Goal: Information Seeking & Learning: Learn about a topic

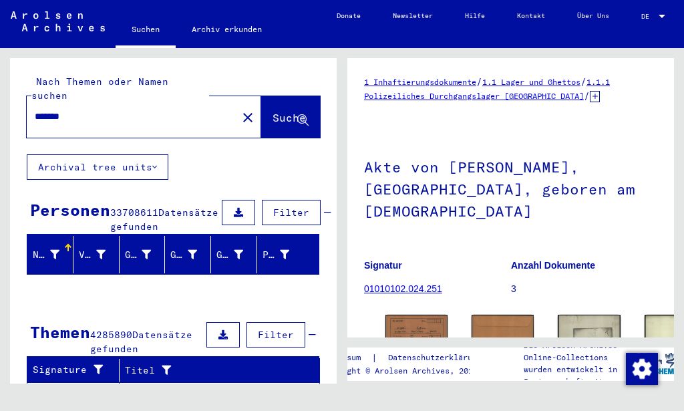
scroll to position [133, 0]
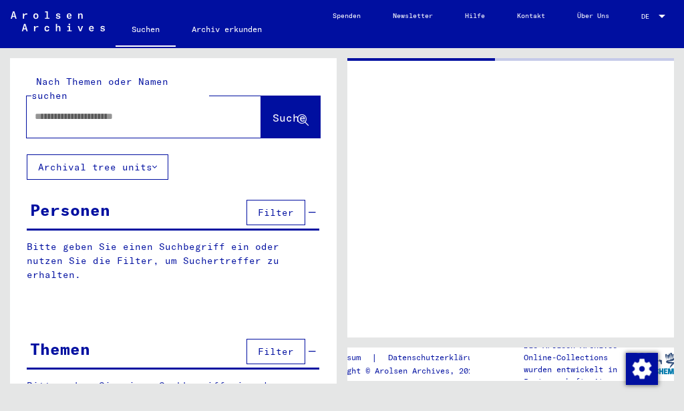
type input "*******"
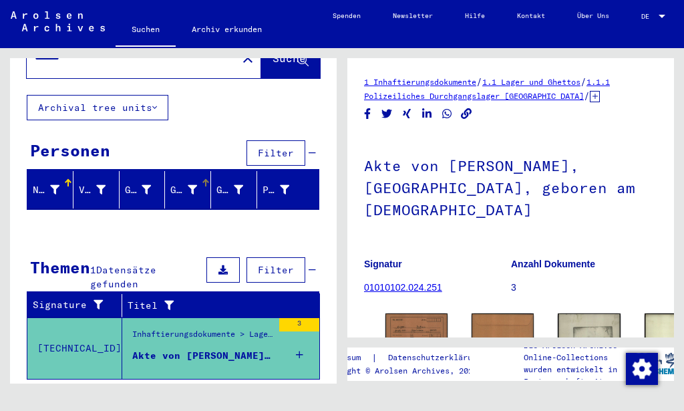
scroll to position [80, 0]
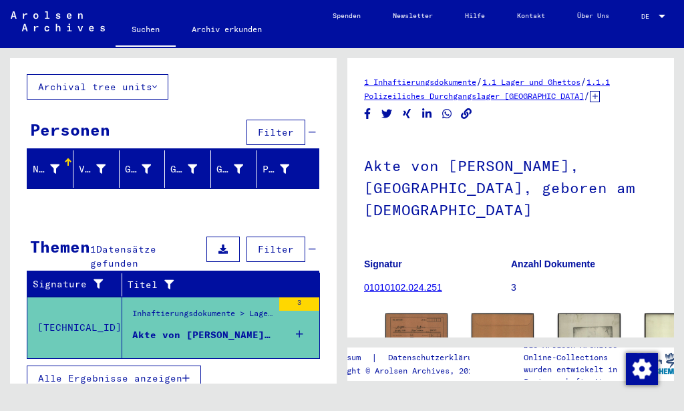
click at [139, 372] on span "Alle Ergebnisse anzeigen" at bounding box center [110, 378] width 144 height 12
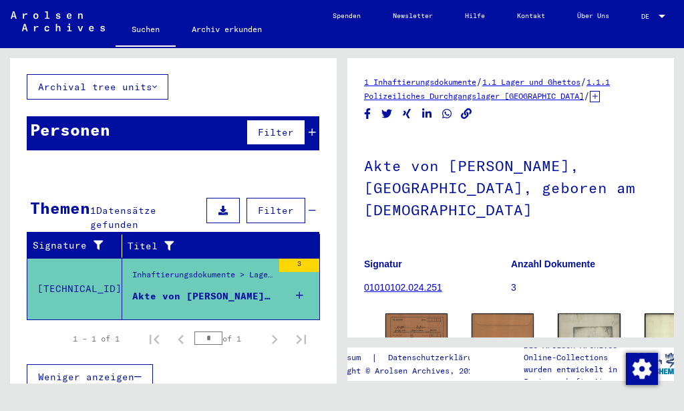
scroll to position [79, 0]
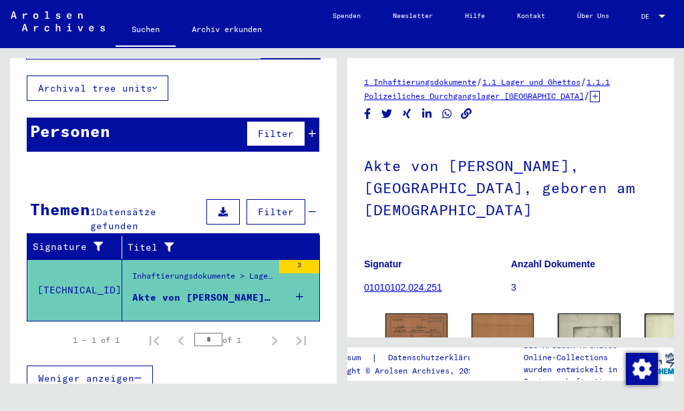
click at [263, 206] on span "Filter" at bounding box center [276, 212] width 36 height 12
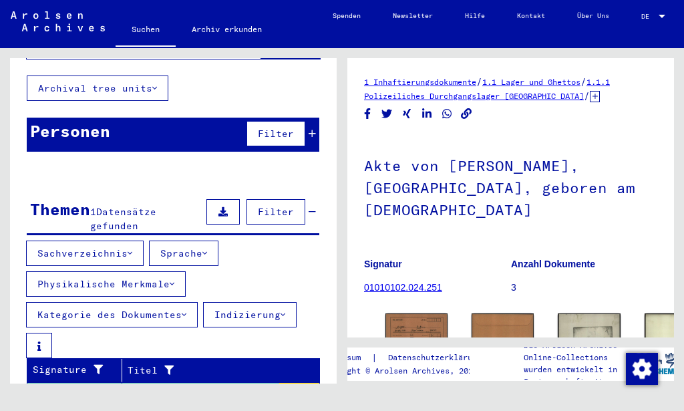
click at [130, 249] on icon at bounding box center [130, 253] width 5 height 9
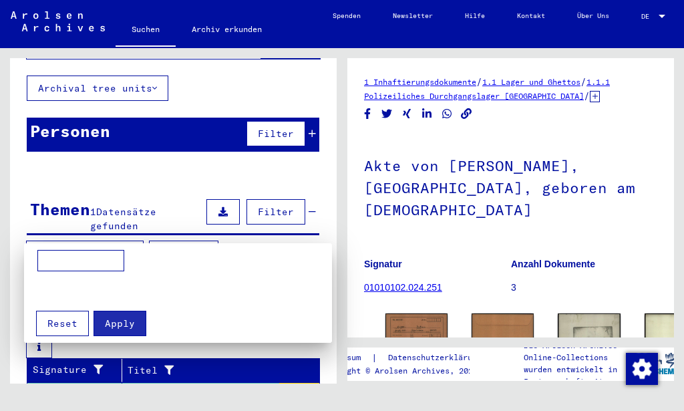
click at [130, 238] on div at bounding box center [342, 205] width 684 height 411
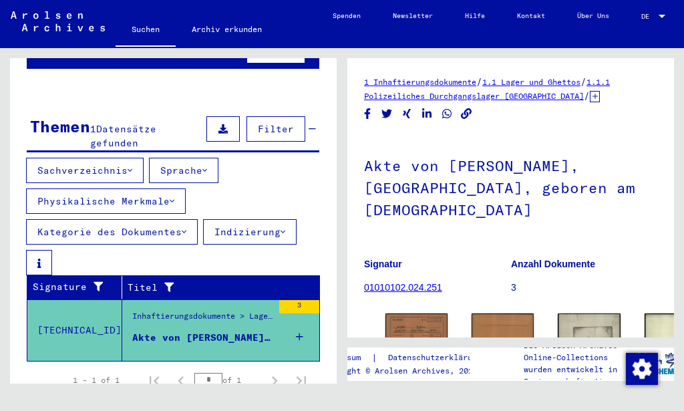
scroll to position [202, 0]
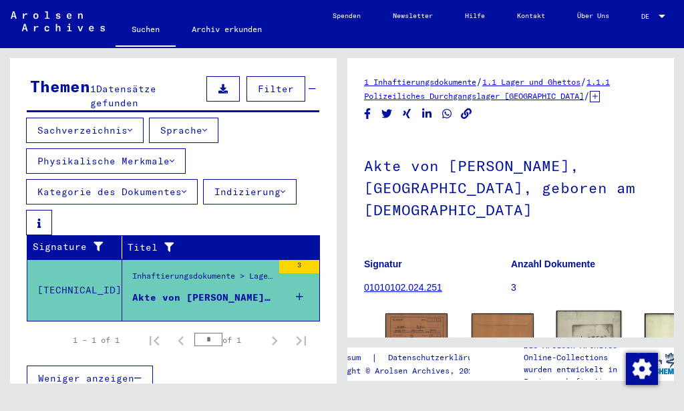
click at [557, 311] on img at bounding box center [589, 359] width 65 height 97
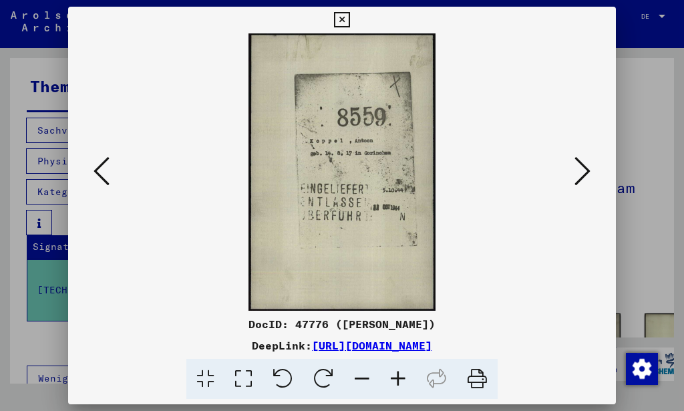
click at [586, 171] on icon at bounding box center [583, 171] width 16 height 32
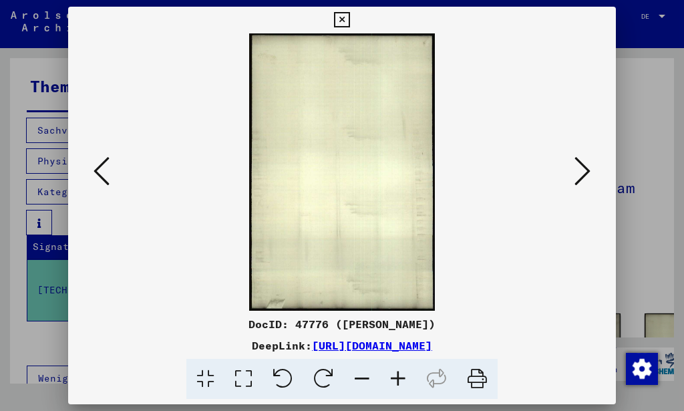
click at [586, 171] on icon at bounding box center [583, 171] width 16 height 32
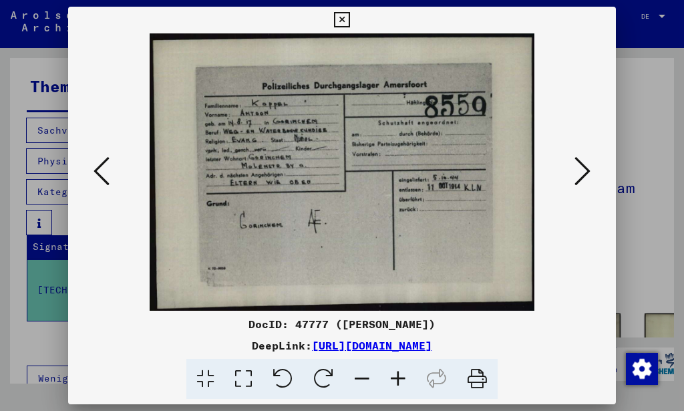
click at [586, 171] on icon at bounding box center [583, 171] width 16 height 32
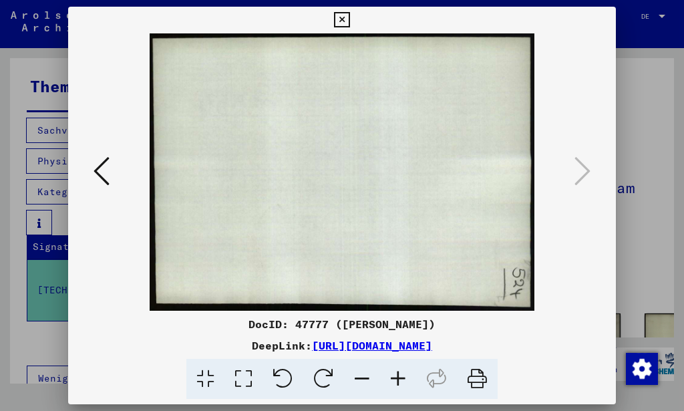
click at [349, 22] on icon at bounding box center [341, 20] width 15 height 16
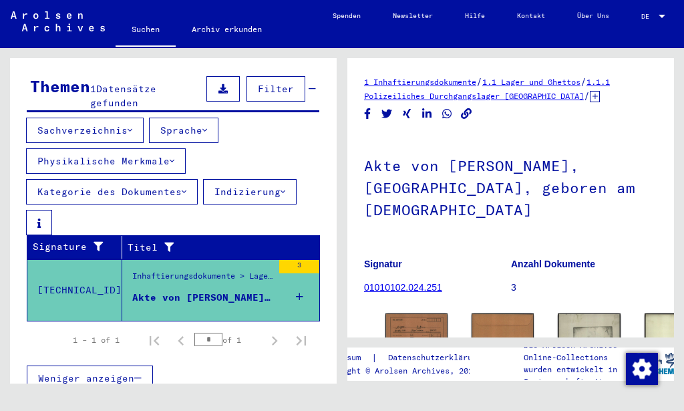
scroll to position [0, 13]
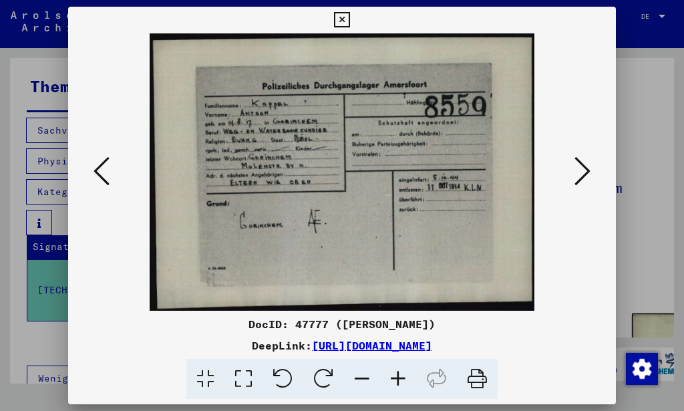
click at [585, 176] on icon at bounding box center [583, 171] width 16 height 32
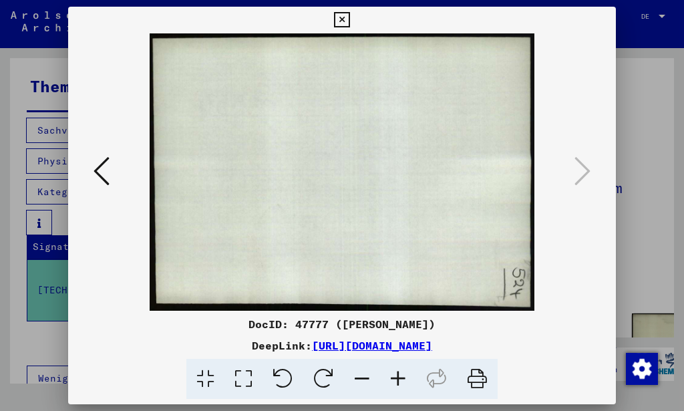
click at [349, 19] on icon at bounding box center [341, 20] width 15 height 16
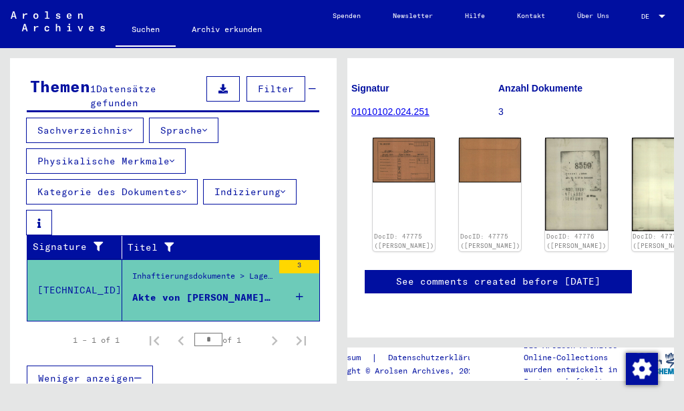
scroll to position [216, 13]
click at [105, 372] on span "Weniger anzeigen" at bounding box center [86, 378] width 96 height 12
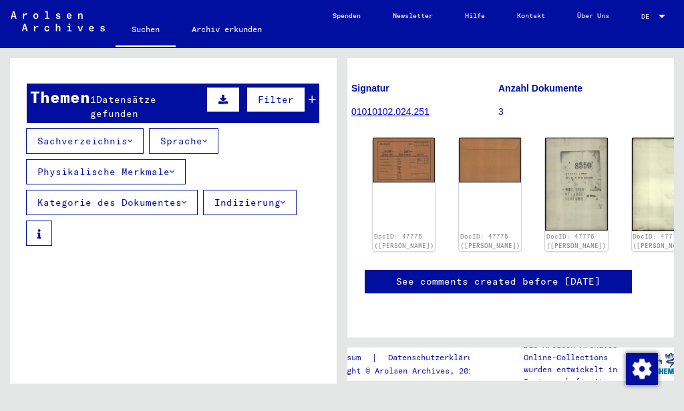
scroll to position [0, 0]
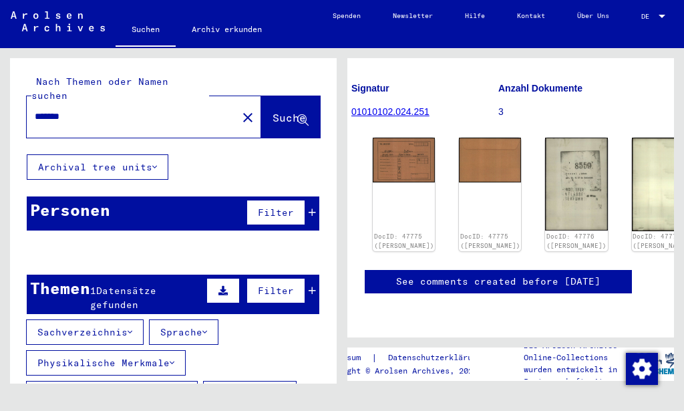
click at [240, 110] on mat-icon "close" at bounding box center [248, 118] width 16 height 16
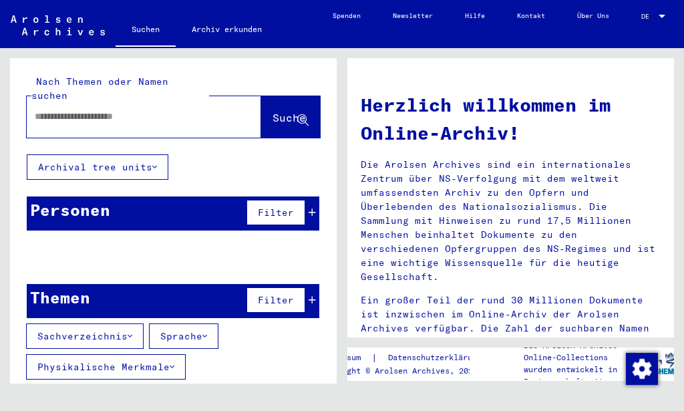
scroll to position [108, 0]
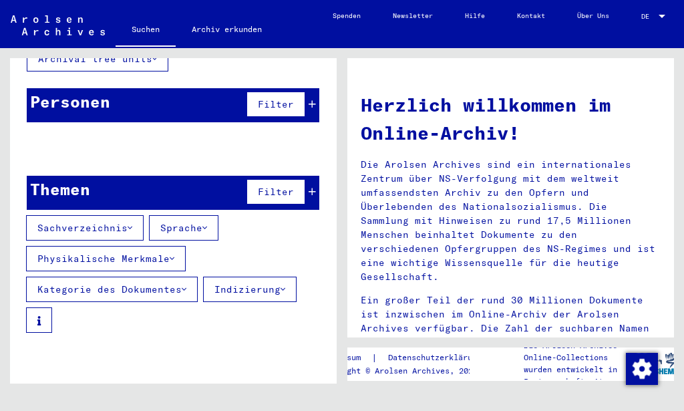
click at [132, 223] on icon at bounding box center [130, 227] width 5 height 9
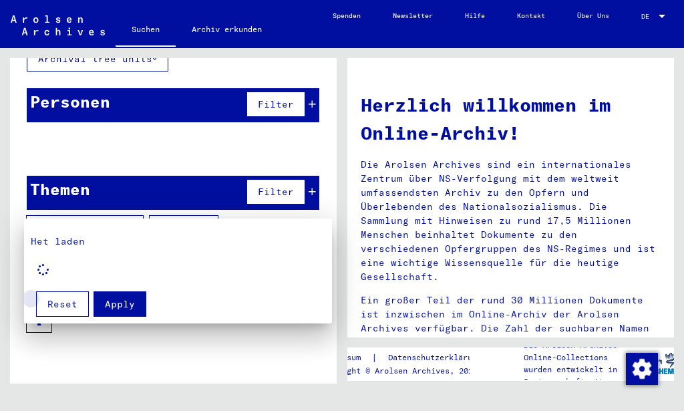
click at [71, 305] on span "Reset" at bounding box center [62, 304] width 30 height 12
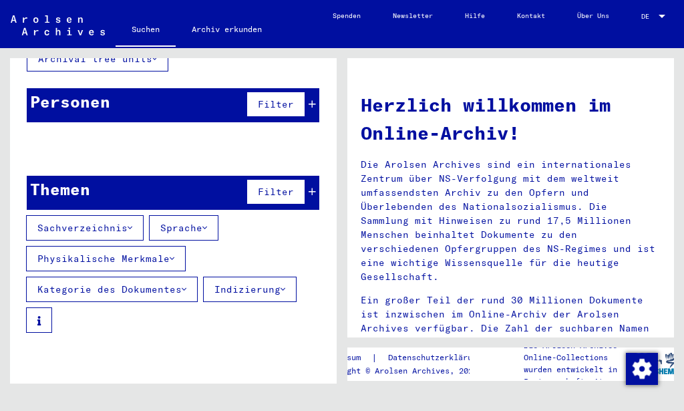
scroll to position [45, 0]
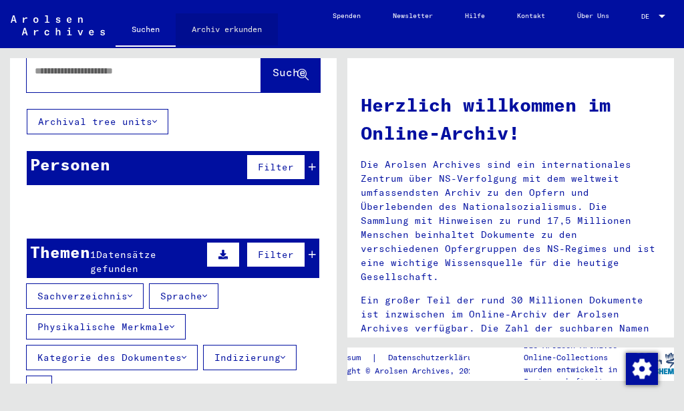
click at [252, 27] on link "Archiv erkunden" at bounding box center [227, 29] width 102 height 32
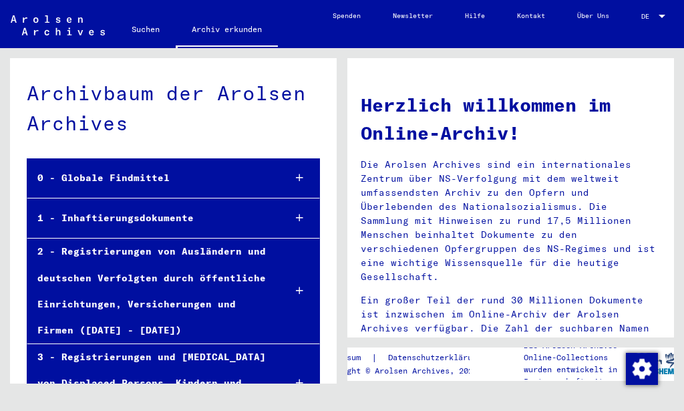
click at [296, 175] on icon at bounding box center [299, 177] width 7 height 9
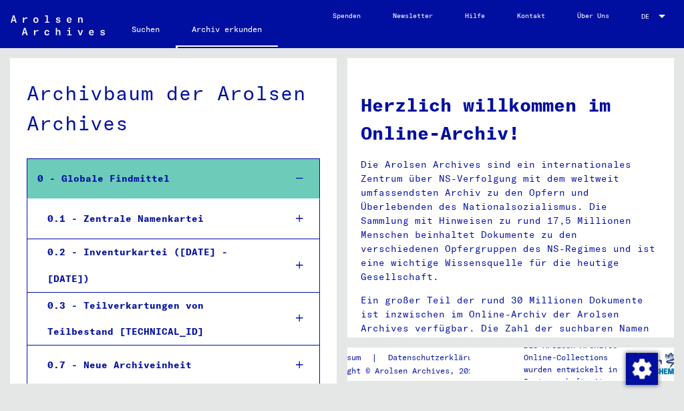
click at [296, 217] on icon at bounding box center [299, 218] width 7 height 9
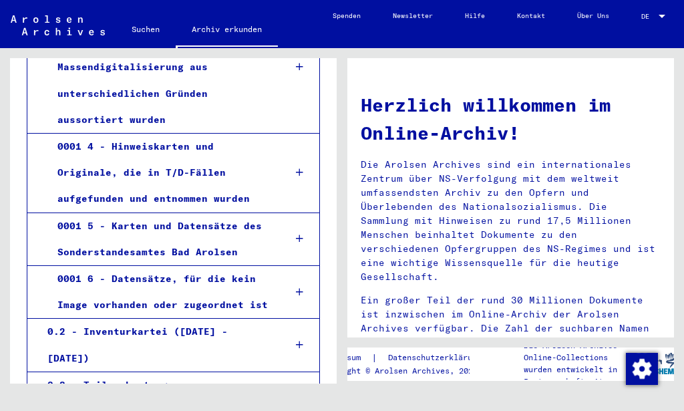
scroll to position [505, 0]
